Goal: Information Seeking & Learning: Learn about a topic

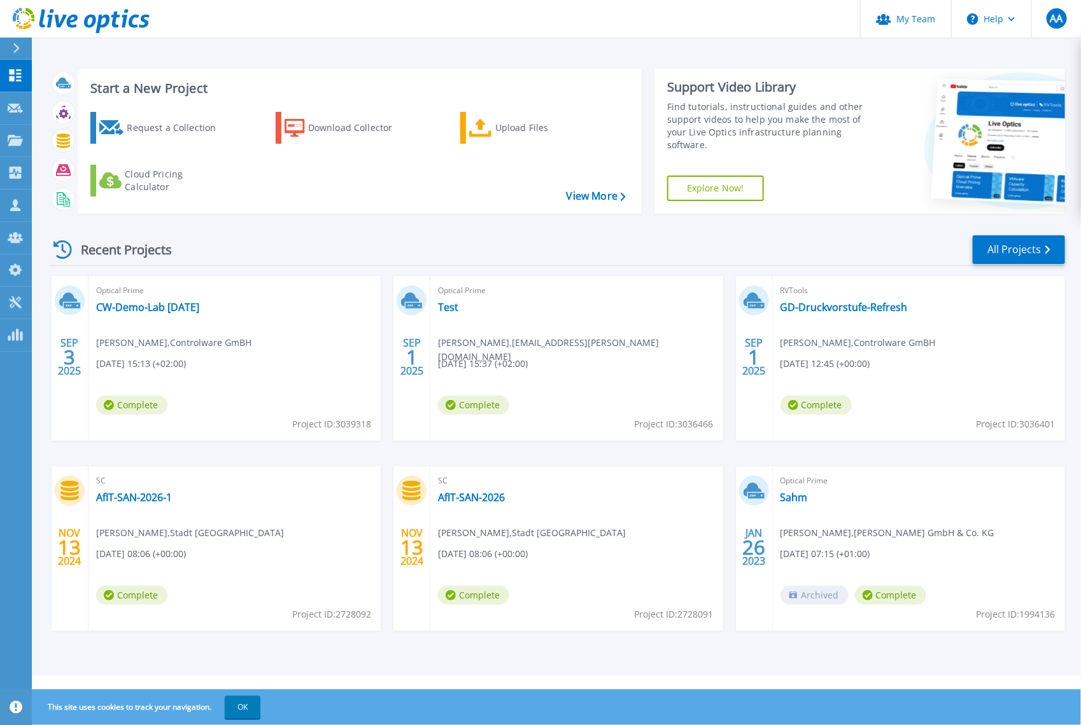
click at [512, 218] on div "Start a New Project Request a Collection Download Collector Upload Files Cloud …" at bounding box center [557, 141] width 1016 height 165
click at [445, 309] on link "Test" at bounding box center [448, 307] width 20 height 13
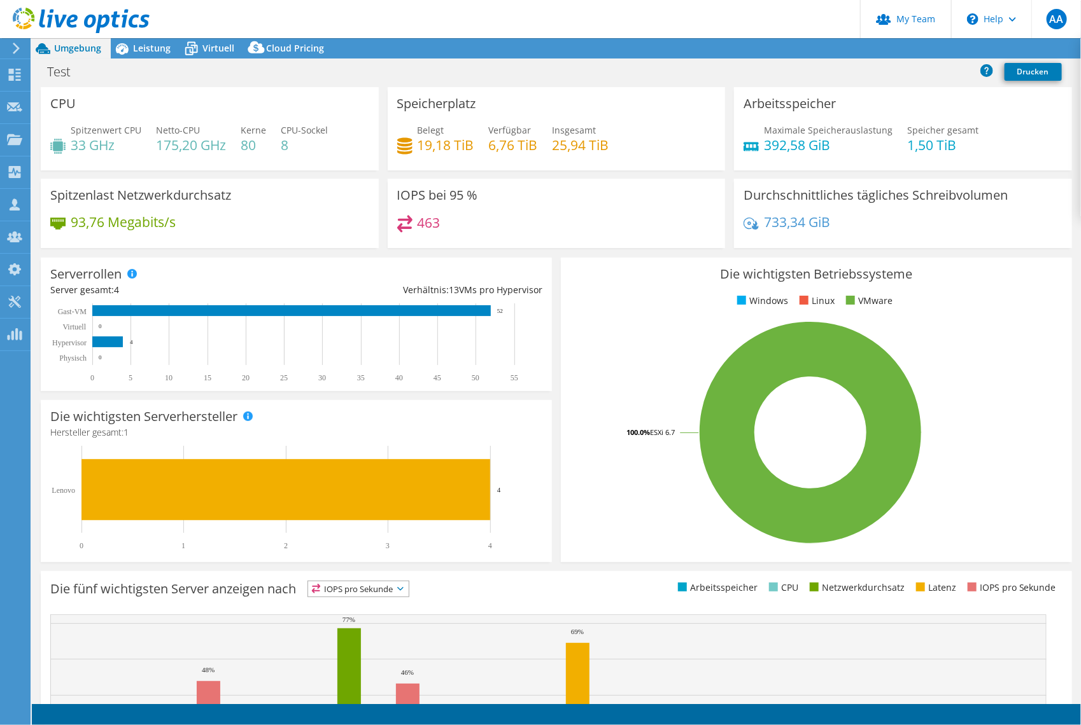
select select "EUFrankfurt"
select select "EUR"
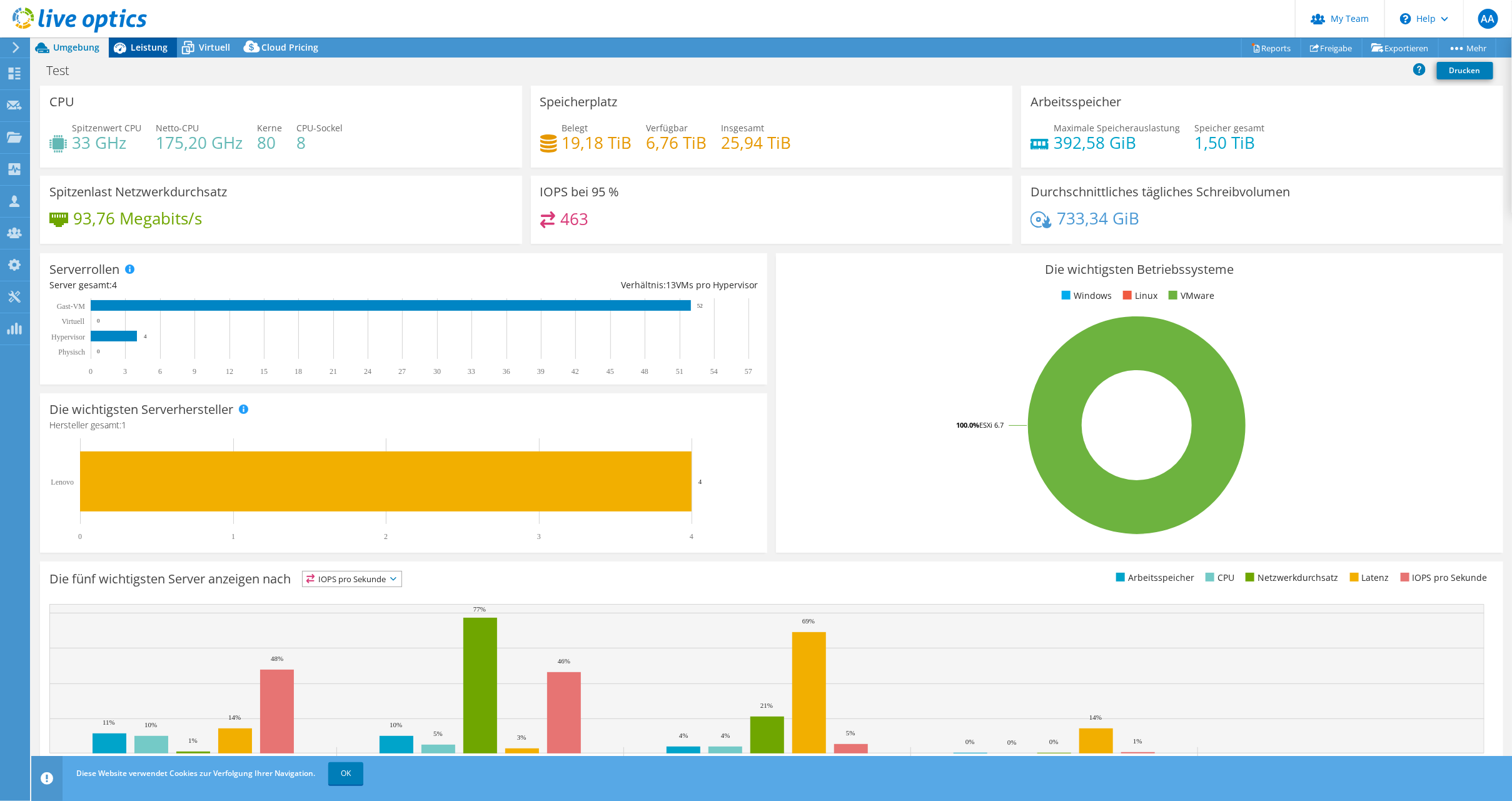
click at [138, 41] on span "Leistung" at bounding box center [149, 47] width 37 height 12
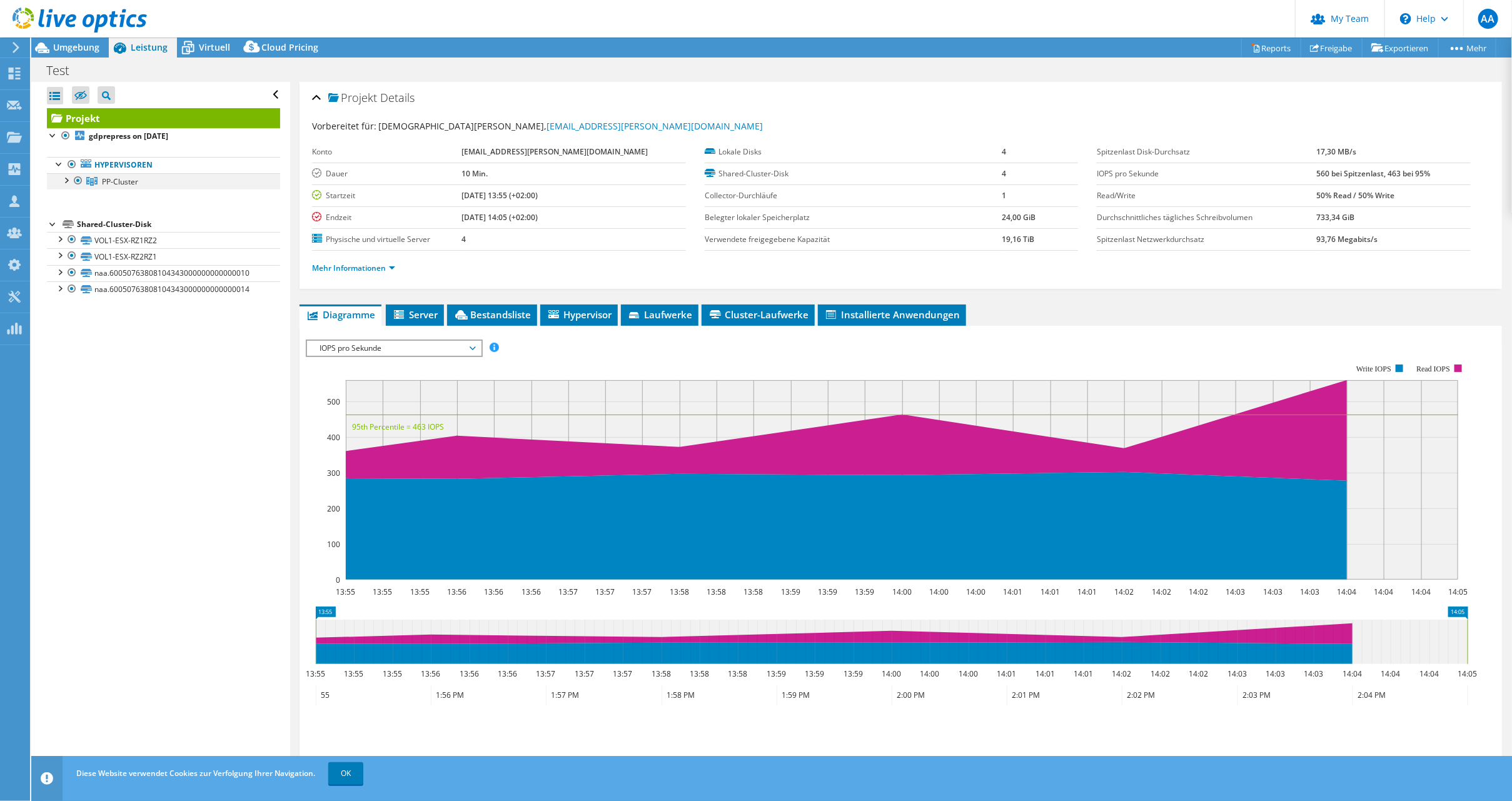
click at [70, 178] on div at bounding box center [65, 179] width 13 height 13
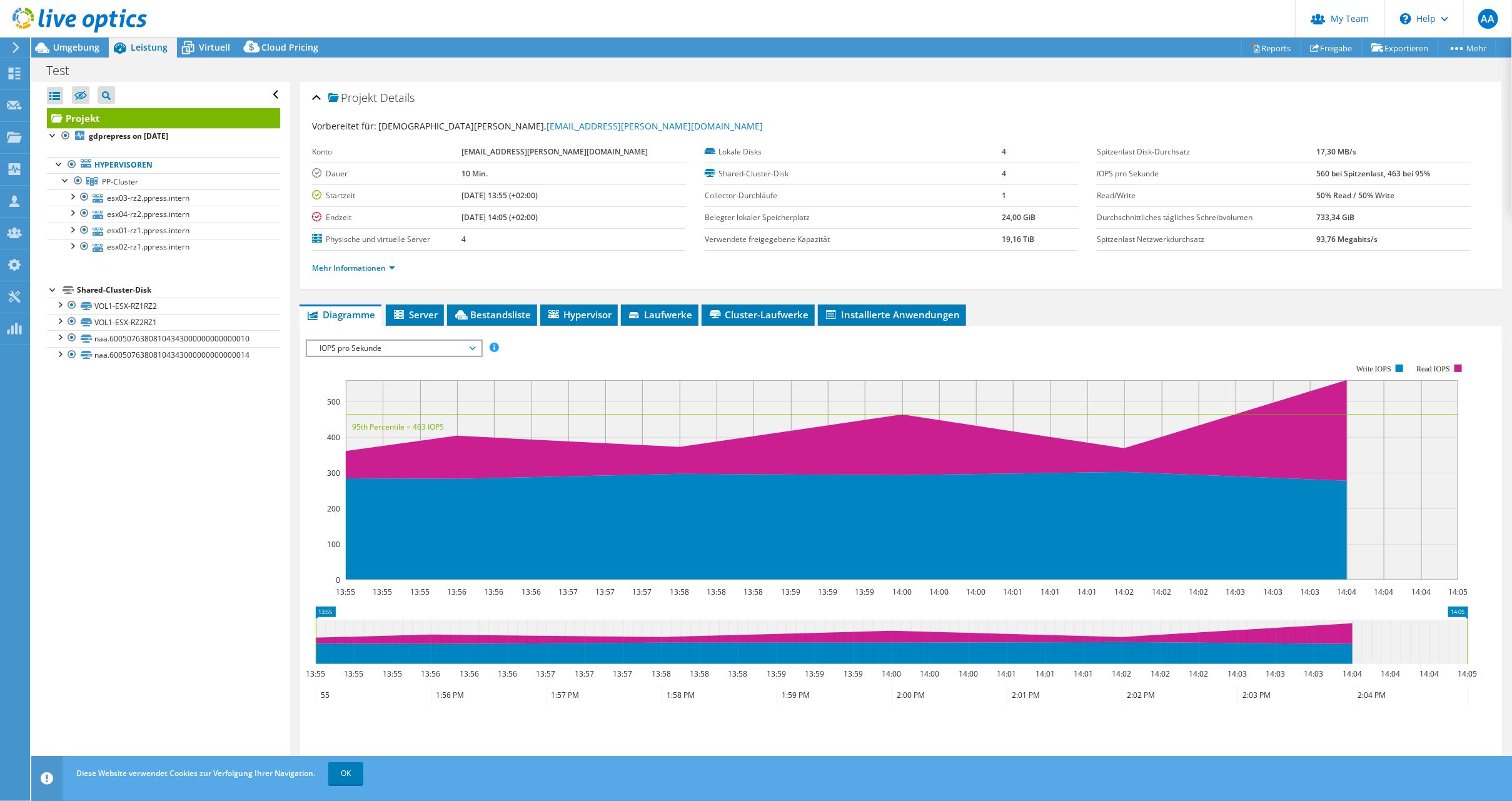
drag, startPoint x: 998, startPoint y: 239, endPoint x: 1051, endPoint y: 238, distance: 53.0
click at [1051, 238] on td "19,16 TiB" at bounding box center [1039, 239] width 77 height 22
click at [73, 194] on div at bounding box center [72, 196] width 13 height 13
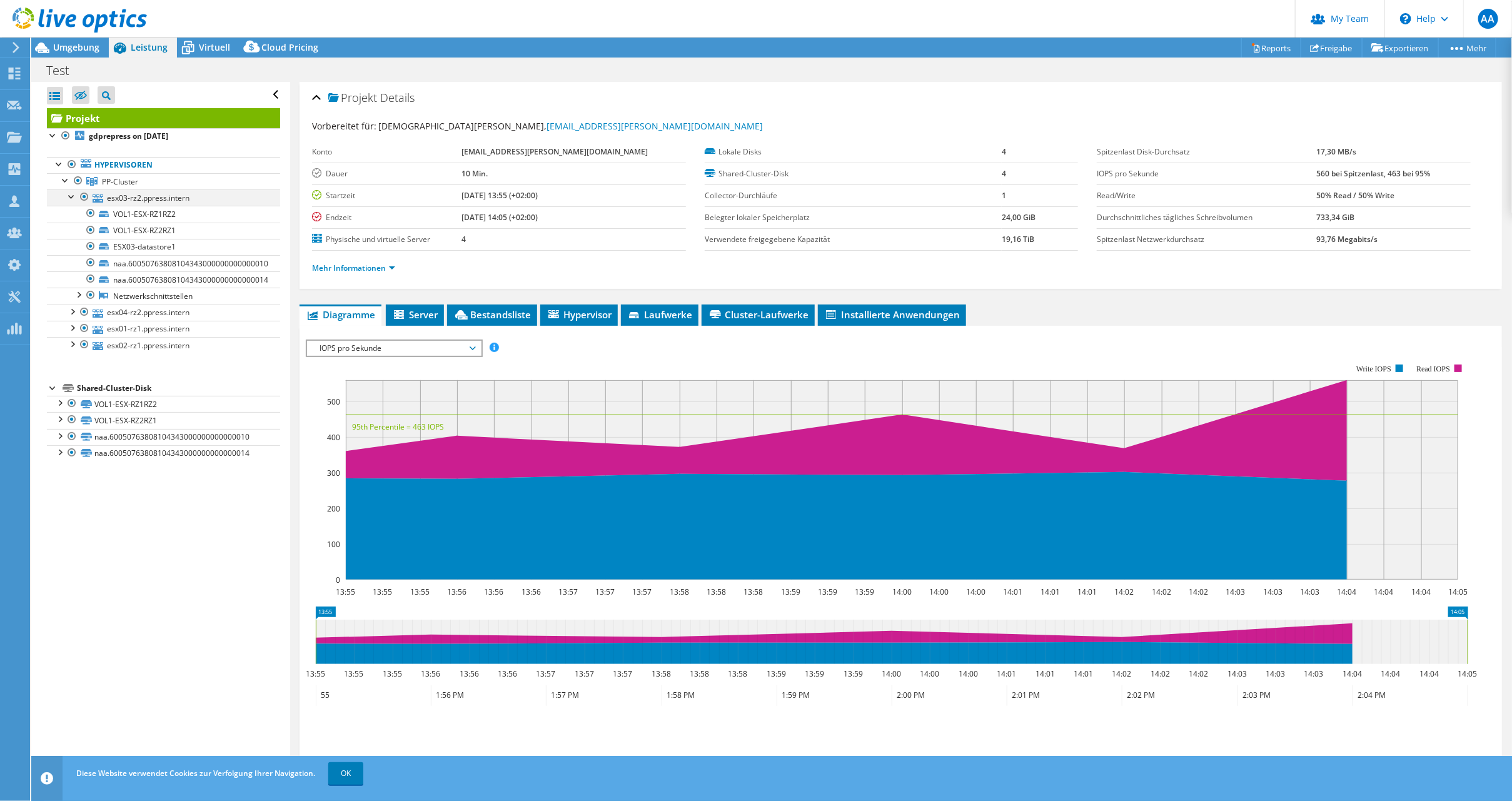
click at [73, 194] on div at bounding box center [72, 196] width 13 height 13
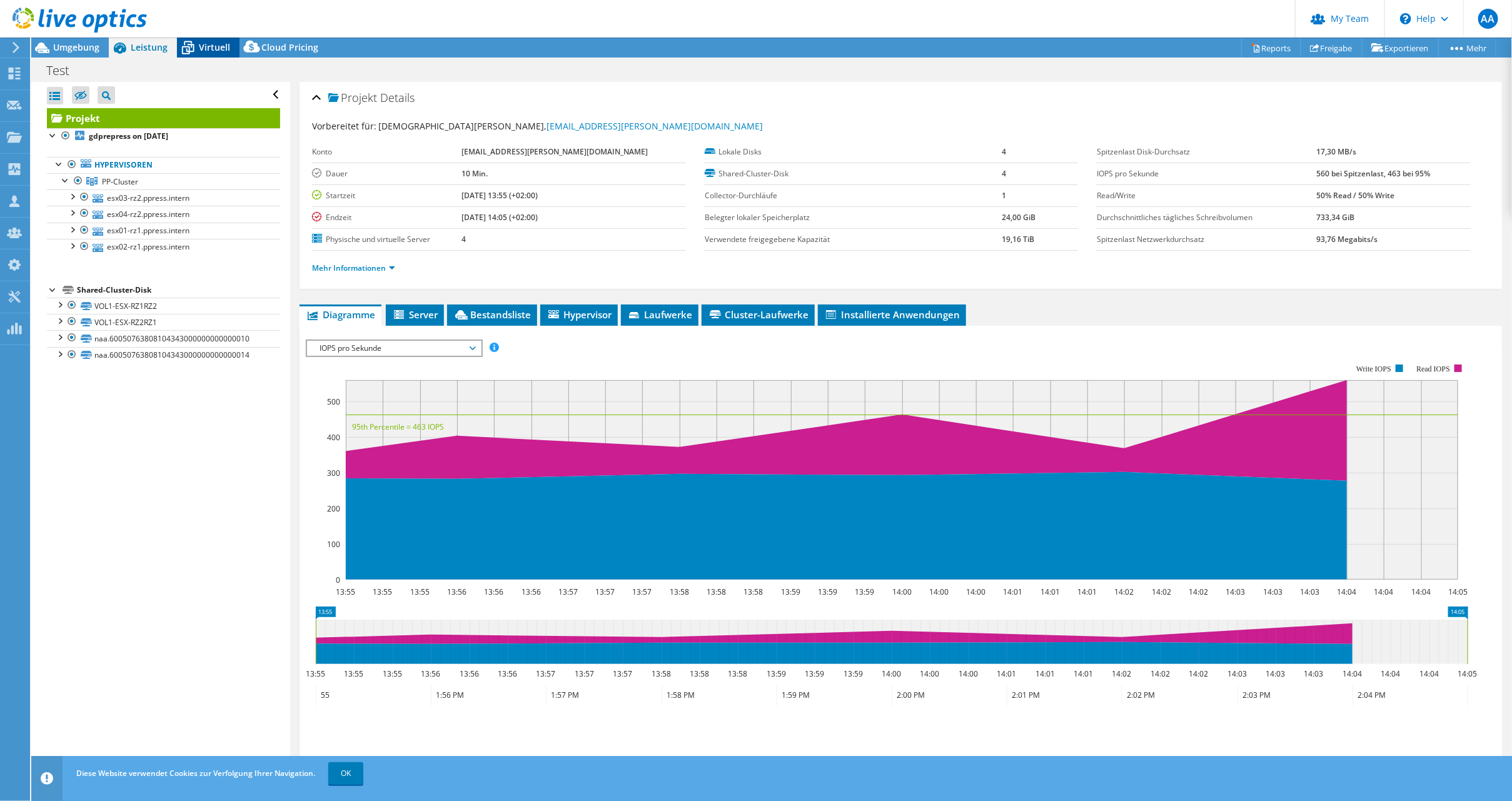
click at [202, 38] on div "Virtuell" at bounding box center [208, 47] width 63 height 20
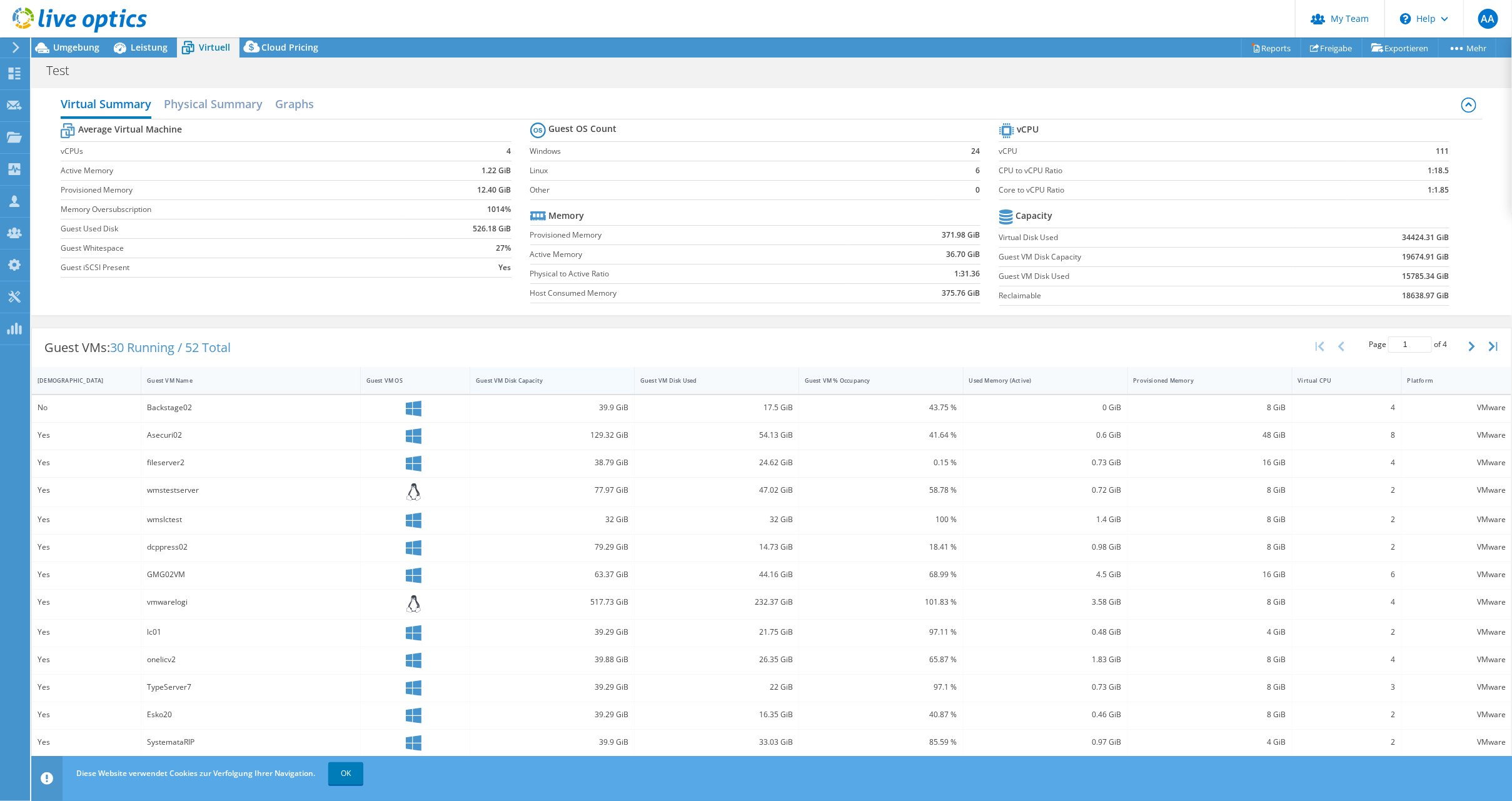
click at [593, 381] on div "Guest VM Disk Capacity" at bounding box center [544, 380] width 138 height 8
drag, startPoint x: 142, startPoint y: 405, endPoint x: 639, endPoint y: 403, distance: 497.0
click at [639, 403] on div "Yes fileserver1 15911.36 GiB 13870.73 GiB 87.17 % 1.05 GiB 16 GiB 4 VMware" at bounding box center [771, 408] width 1480 height 27
click at [641, 403] on div "13870.73 GiB" at bounding box center [716, 408] width 152 height 14
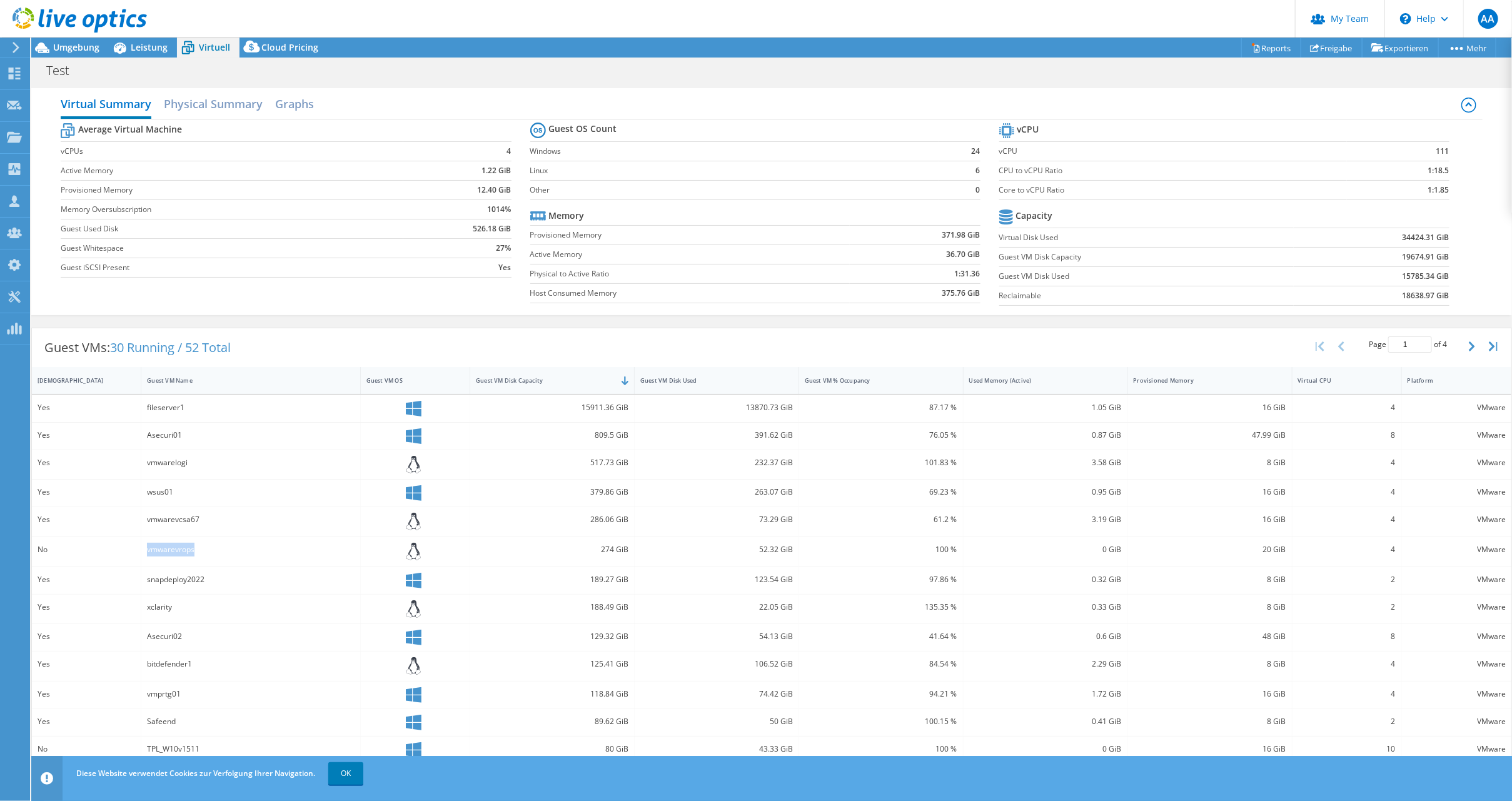
drag, startPoint x: 139, startPoint y: 546, endPoint x: 221, endPoint y: 547, distance: 82.0
click at [221, 547] on div "No vmwarevrops 274 GiB 52.32 GiB 100 % 0 GiB 20 GiB 4 VMware" at bounding box center [771, 552] width 1480 height 29
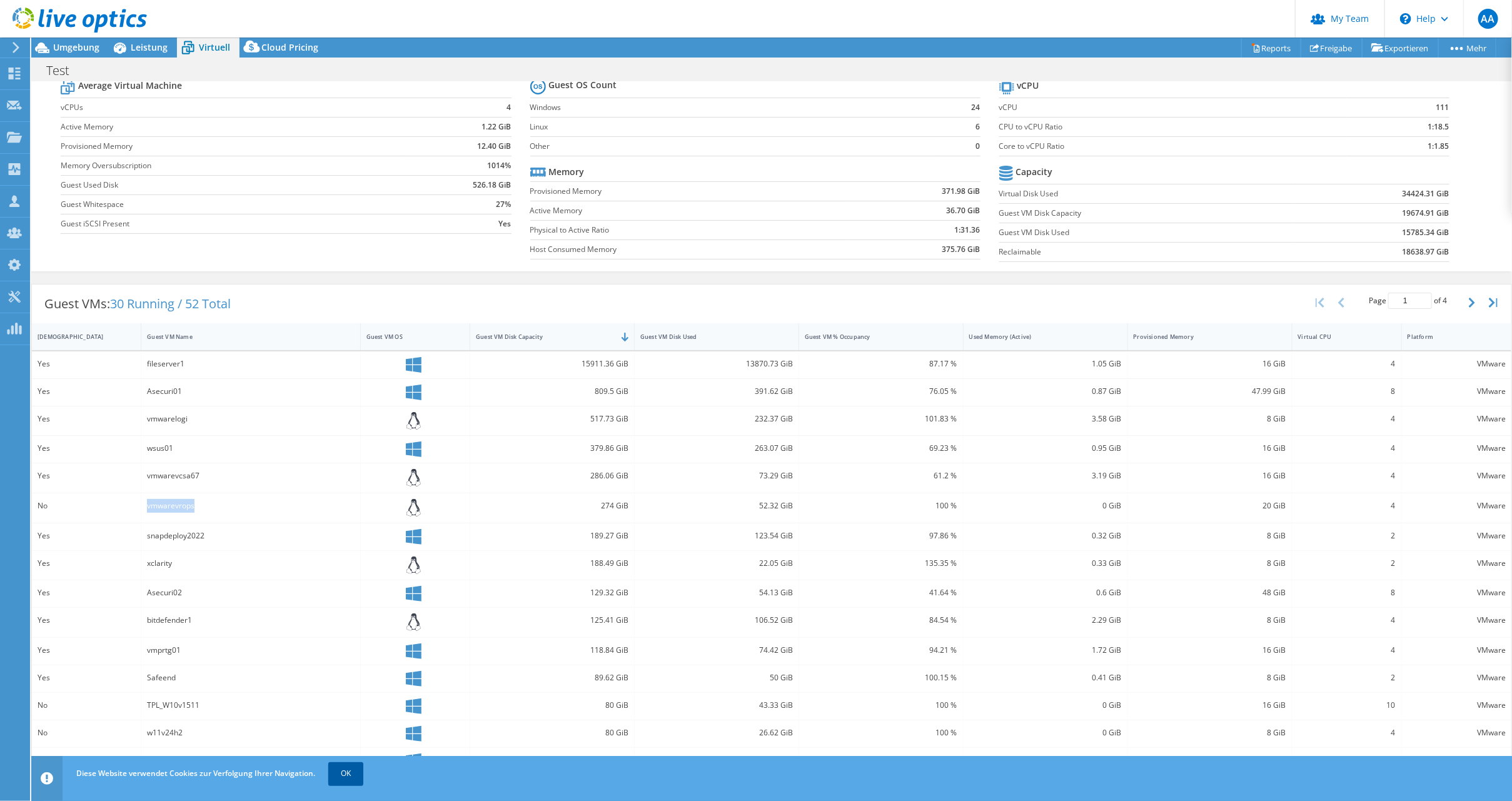
click at [348, 713] on link "OK" at bounding box center [346, 773] width 35 height 23
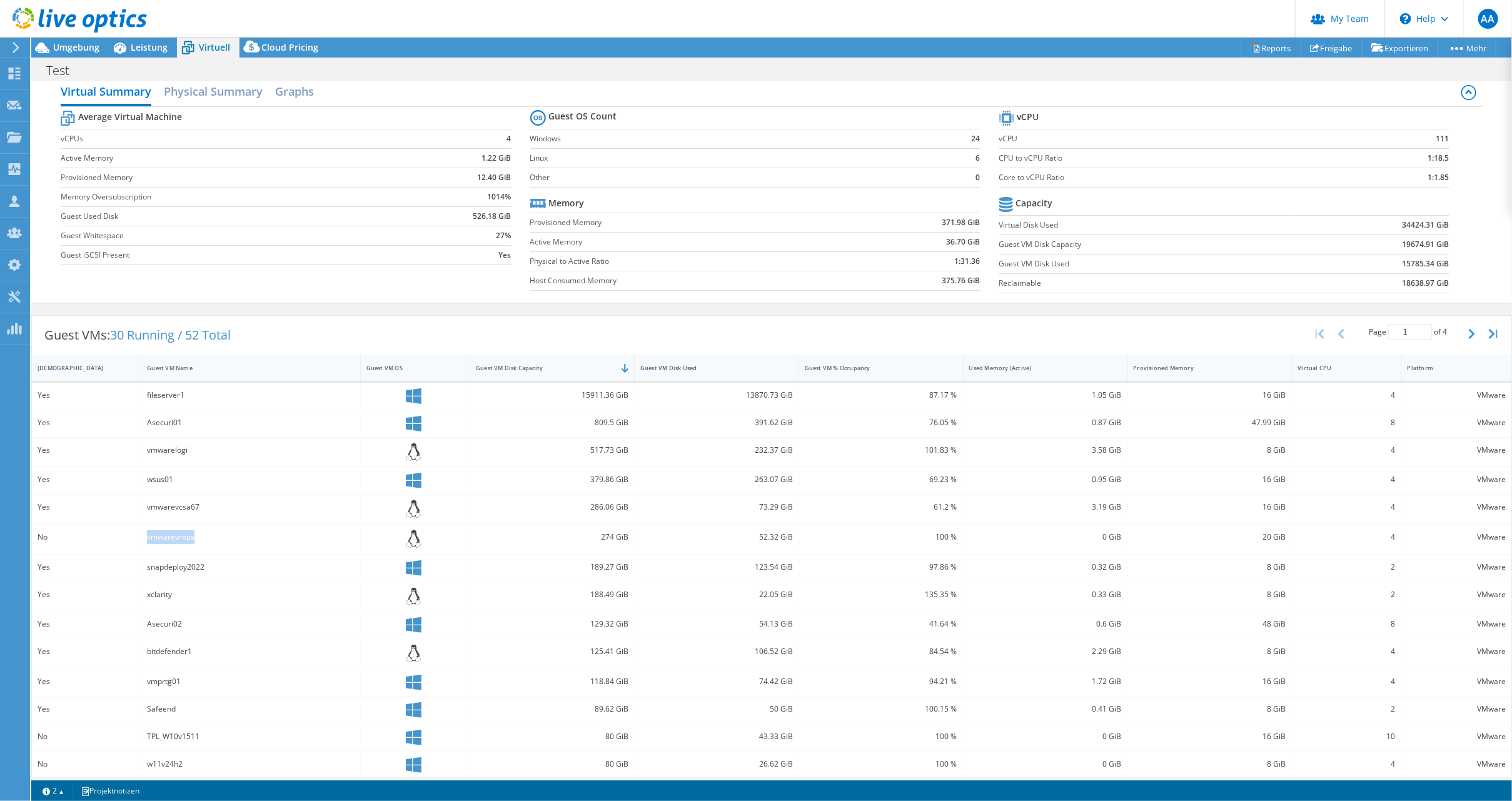
scroll to position [0, 0]
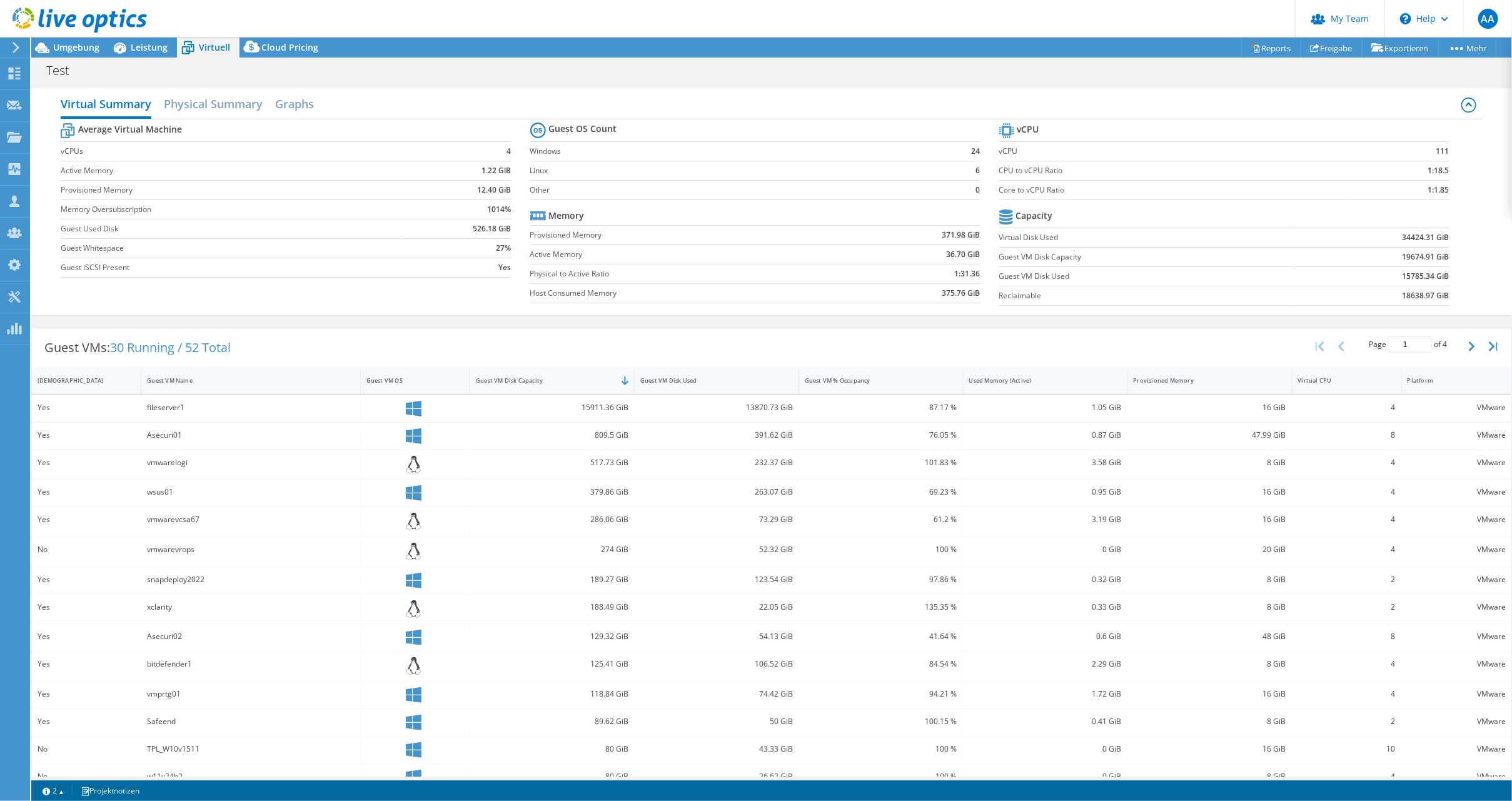
click at [147, 491] on div "wsus01" at bounding box center [251, 492] width 207 height 14
drag, startPoint x: 157, startPoint y: 489, endPoint x: 219, endPoint y: 489, distance: 62.0
click at [219, 489] on div "wsus01" at bounding box center [251, 492] width 207 height 14
drag, startPoint x: 574, startPoint y: 488, endPoint x: 652, endPoint y: 486, distance: 78.0
click at [652, 486] on div "Yes wsus01 379.86 GiB 263.07 GiB 69.23 % 0.95 GiB 16 GiB 4 VMware" at bounding box center [771, 492] width 1480 height 27
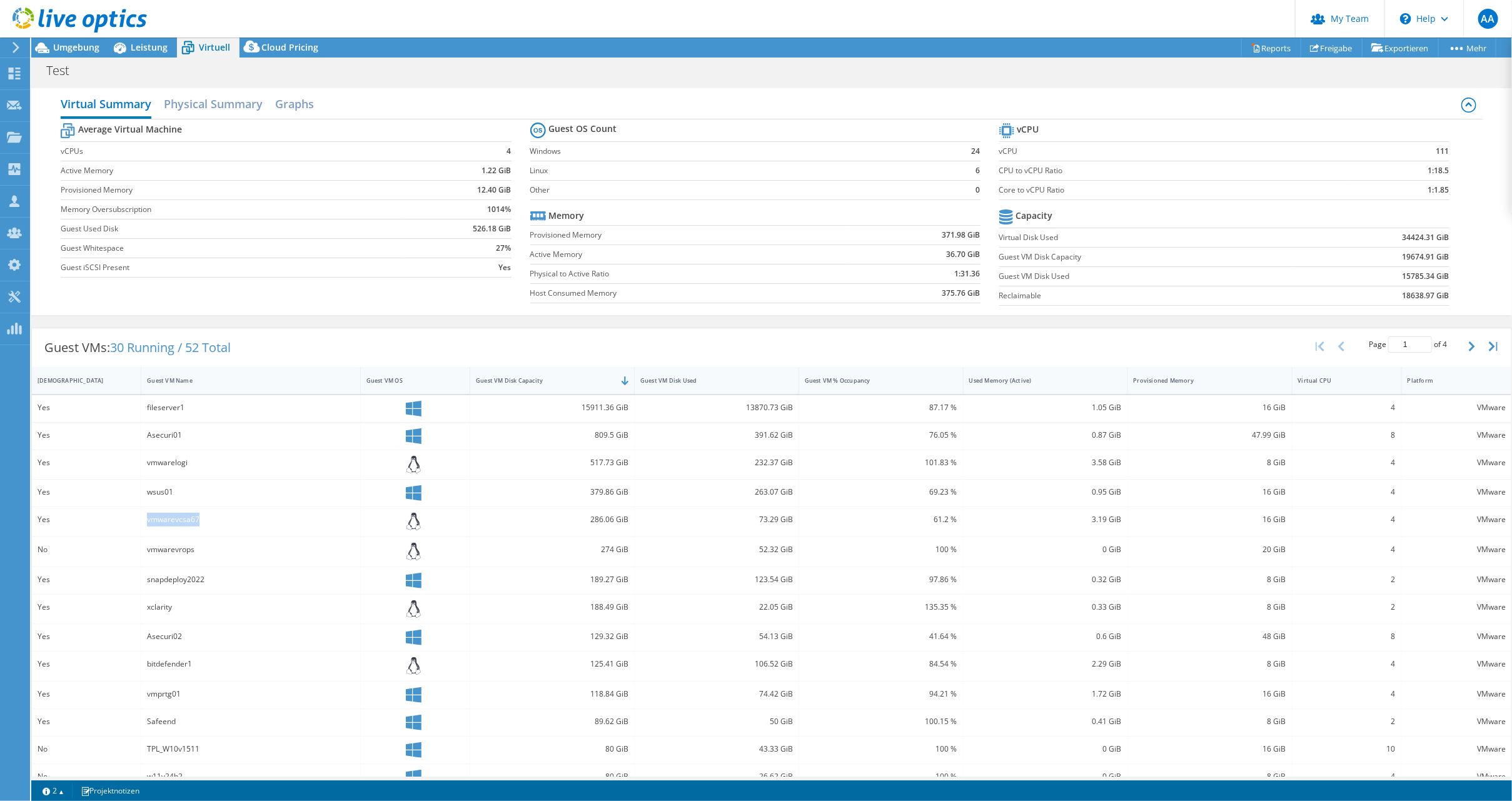
drag, startPoint x: 142, startPoint y: 514, endPoint x: 220, endPoint y: 510, distance: 78.1
click at [220, 510] on div "vmwarevcsa67" at bounding box center [251, 522] width 219 height 29
